Goal: Information Seeking & Learning: Learn about a topic

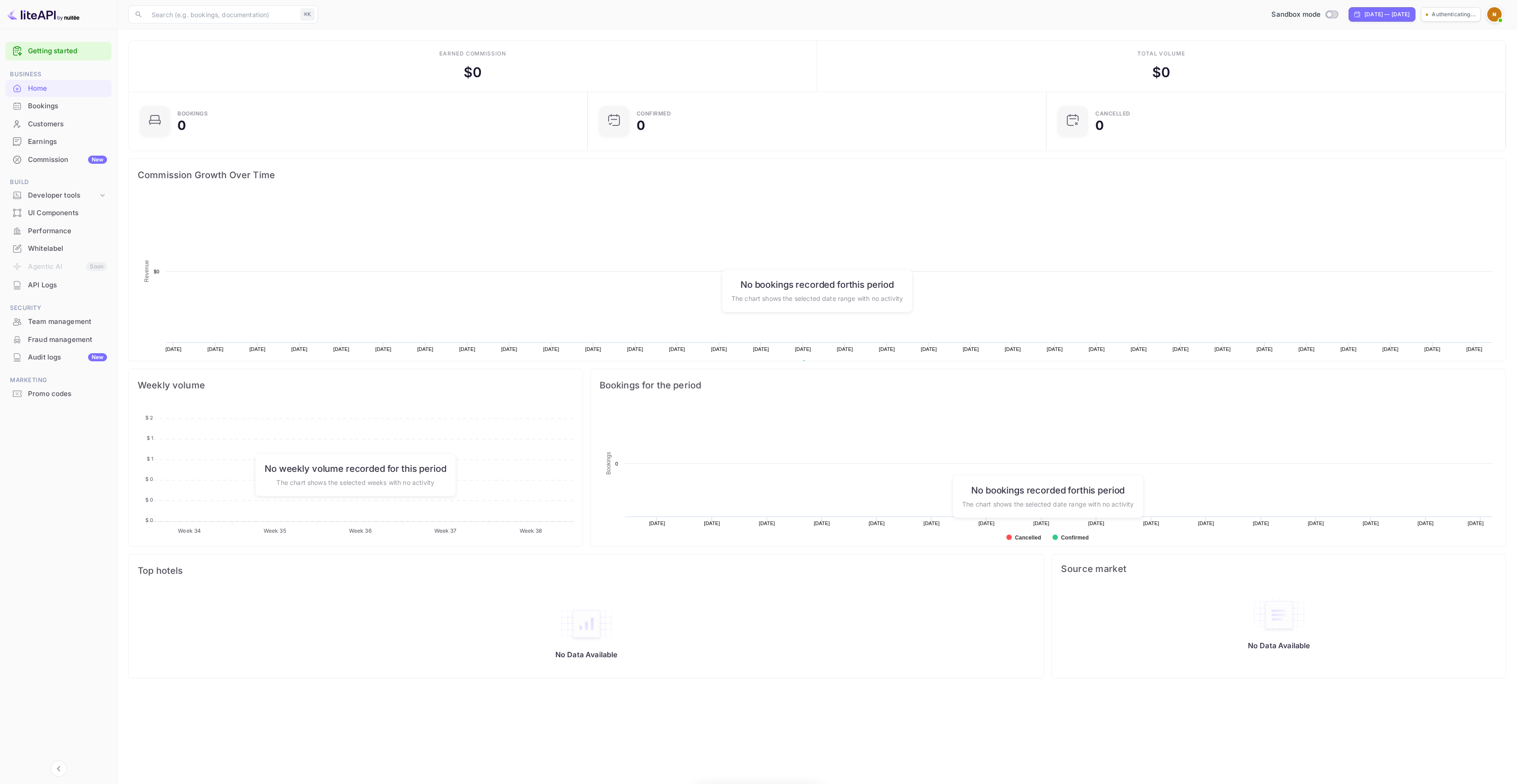
scroll to position [140, 447]
click at [226, 6] on input "text" at bounding box center [221, 14] width 151 height 18
paste input "Payment Test"
click at [227, 16] on input "Payment Test" at bounding box center [221, 14] width 151 height 18
drag, startPoint x: 170, startPoint y: 14, endPoint x: 95, endPoint y: 12, distance: 75.0
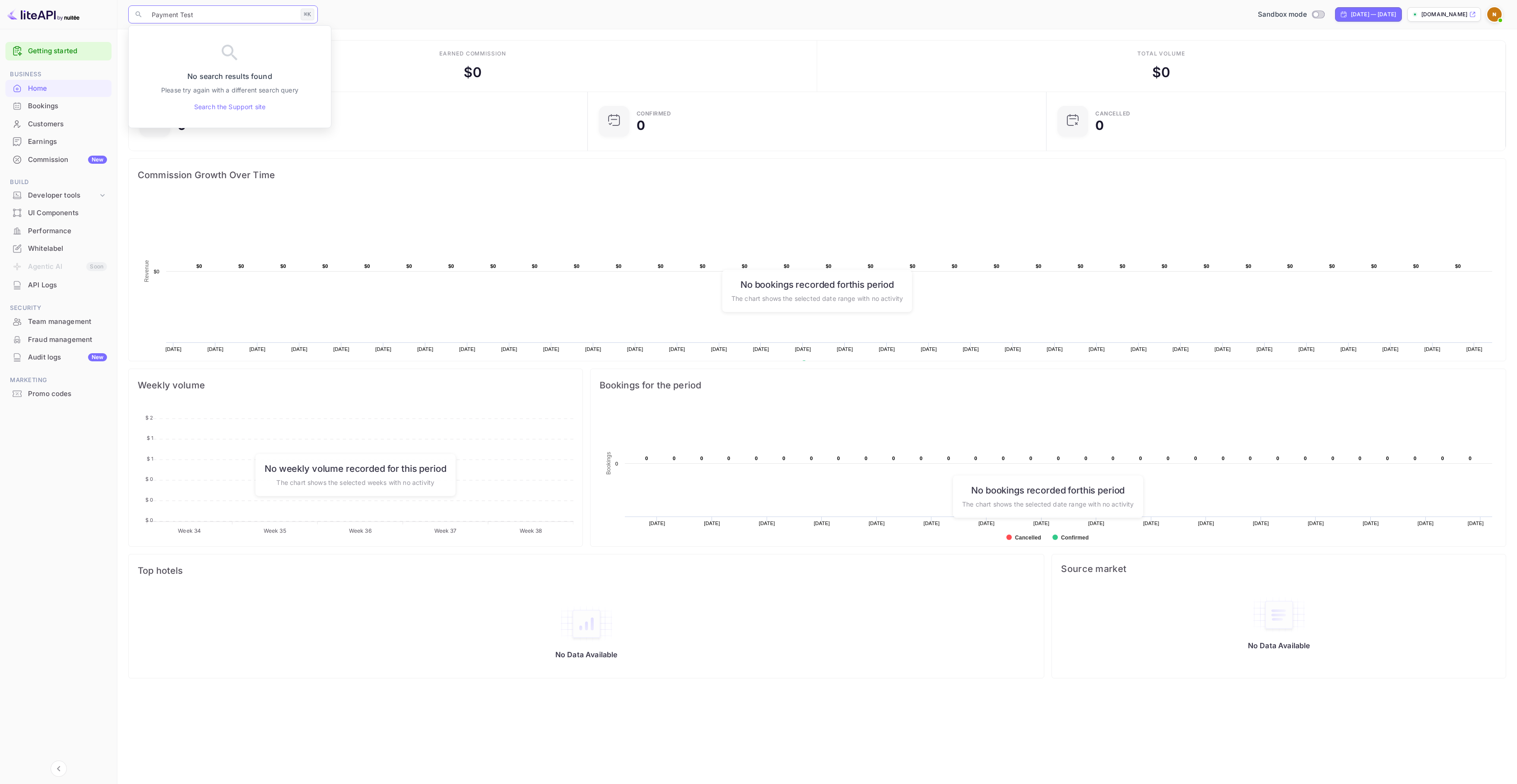
click at [95, 12] on div "Getting started Business Home Bookings Customers Earnings Commission New Build …" at bounding box center [758, 392] width 1517 height 784
type input "Payment Test"
click at [81, 197] on div "Developer tools" at bounding box center [63, 196] width 70 height 11
click at [78, 216] on div "API docs and SDKs" at bounding box center [62, 211] width 92 height 13
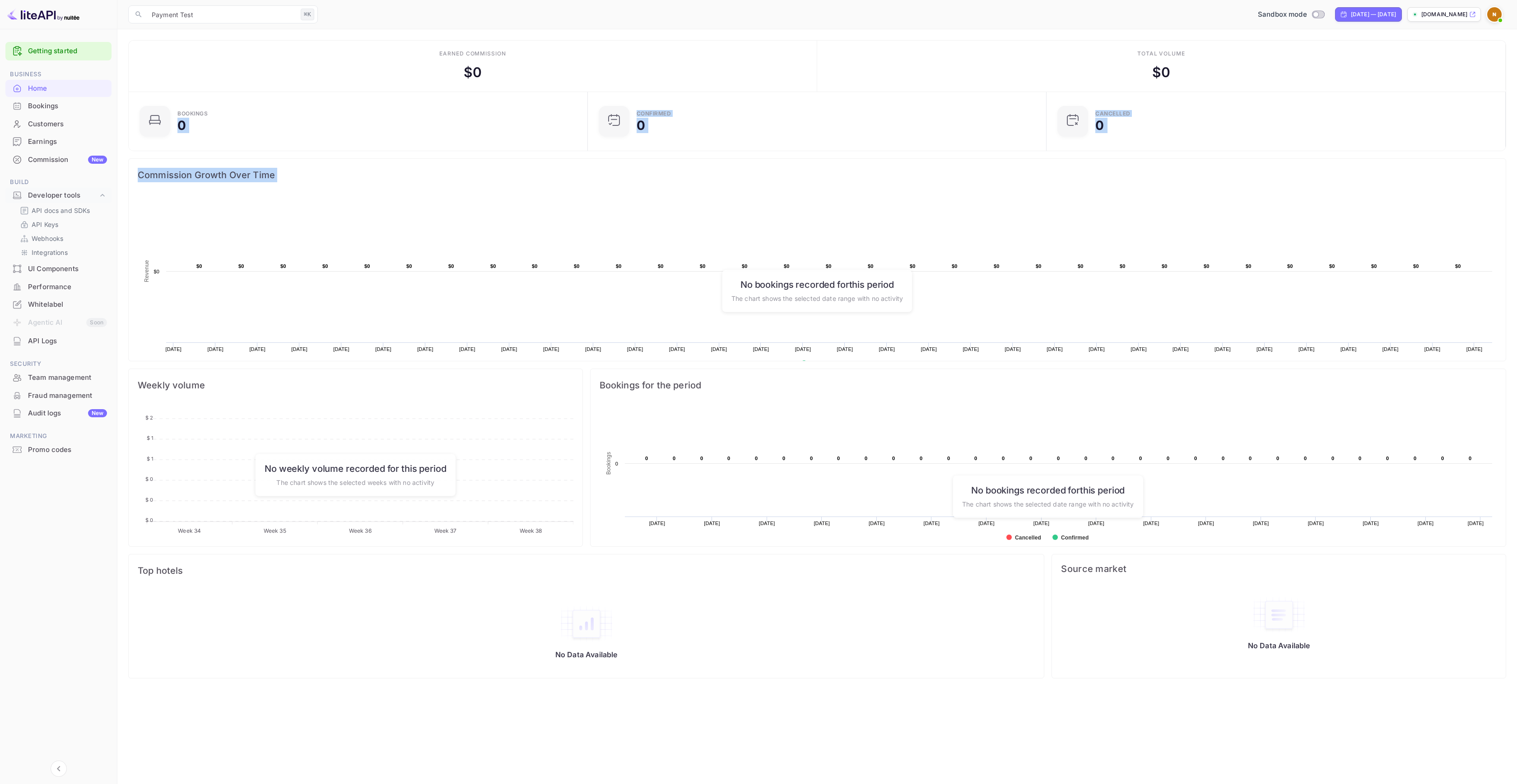
drag, startPoint x: 303, startPoint y: 130, endPoint x: 289, endPoint y: 202, distance: 73.3
click at [296, 193] on div "Bookings 0 Confirmed 0 CANCELLED 0 Commission Growth Over Time Created with Hig…" at bounding box center [813, 381] width 1385 height 594
click at [68, 212] on p "API docs and SDKs" at bounding box center [61, 211] width 59 height 9
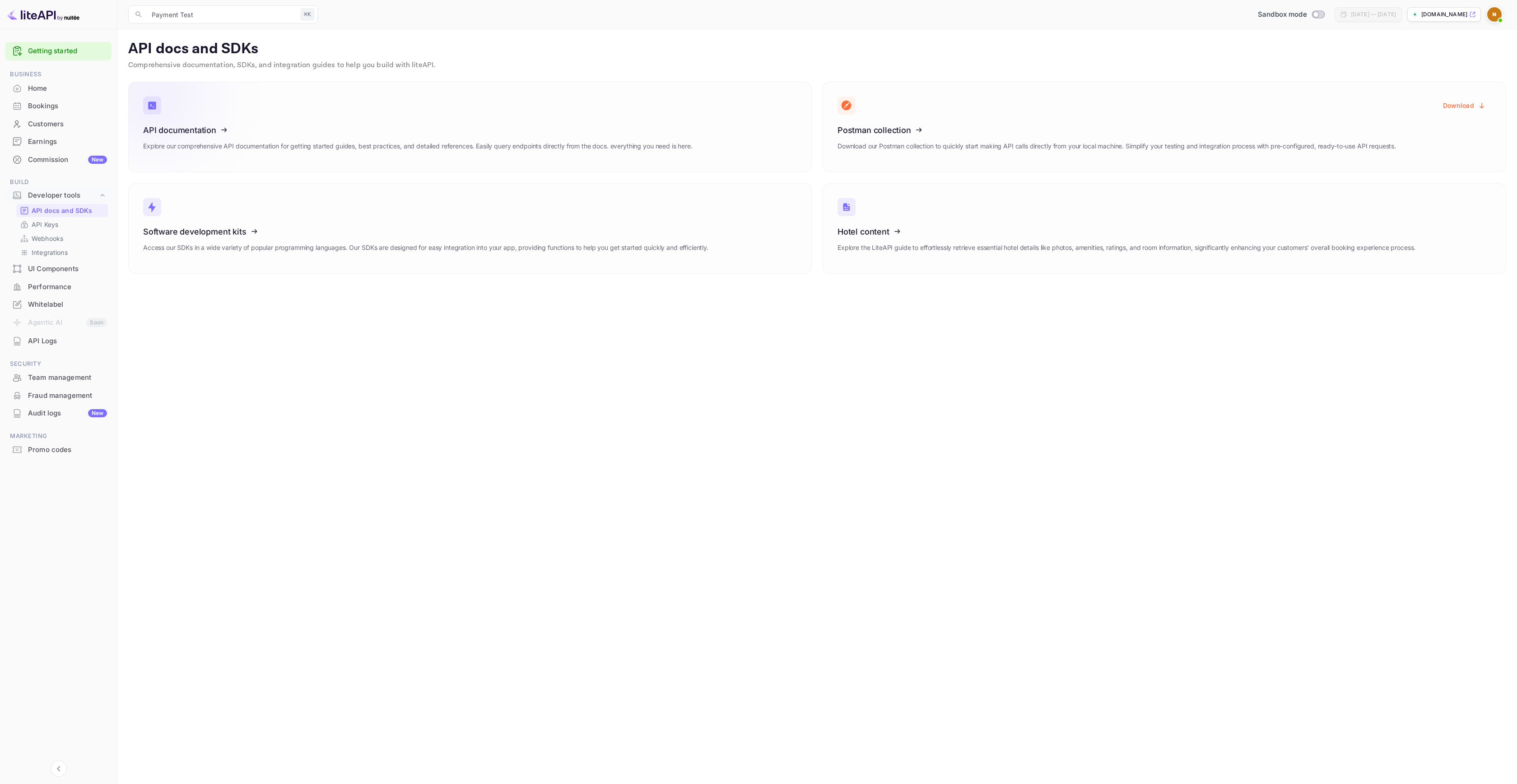
click at [246, 142] on icon at bounding box center [199, 129] width 140 height 93
